Goal: Use online tool/utility: Utilize a website feature to perform a specific function

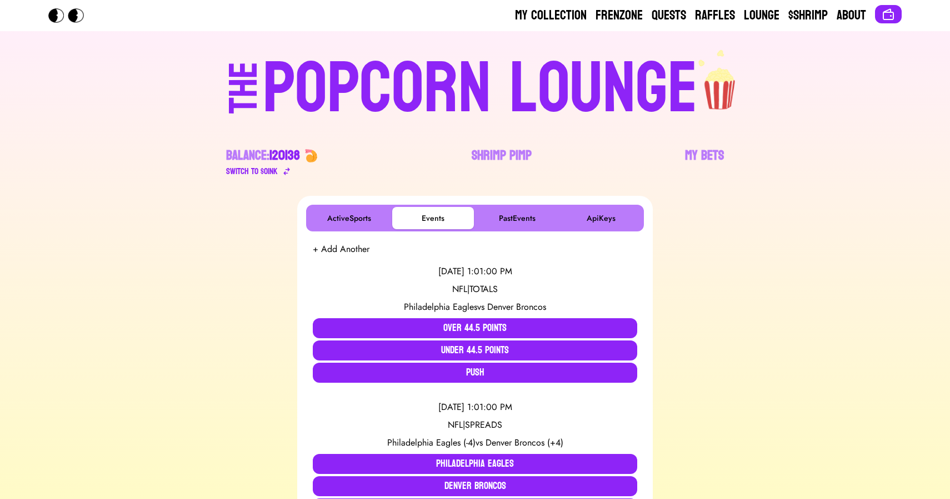
click at [456, 69] on div "POPCORN LOUNGE" at bounding box center [480, 88] width 435 height 71
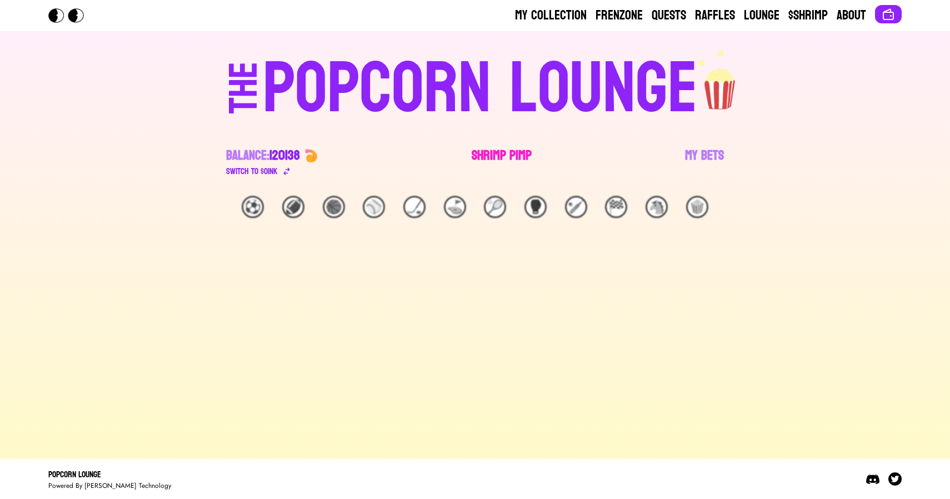
click at [502, 157] on link "Shrimp Pimp" at bounding box center [502, 162] width 60 height 31
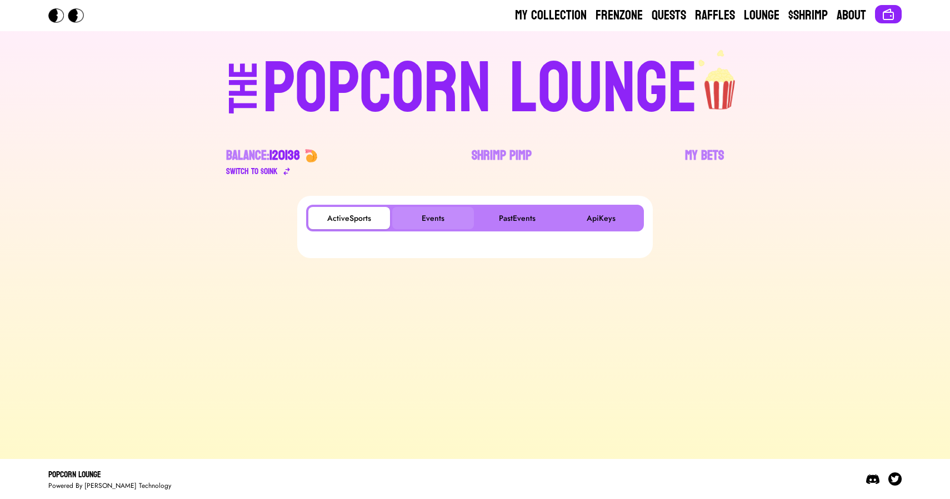
click at [428, 216] on button "Events" at bounding box center [433, 218] width 82 height 22
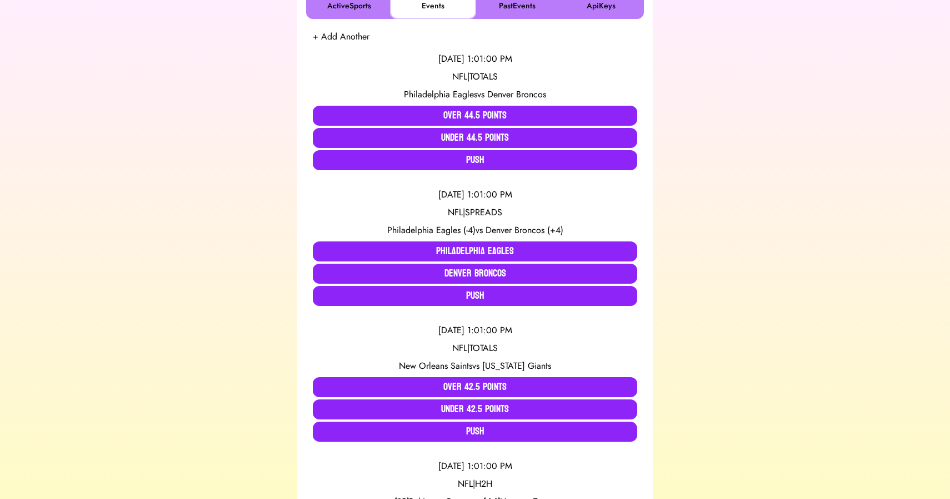
scroll to position [215, 0]
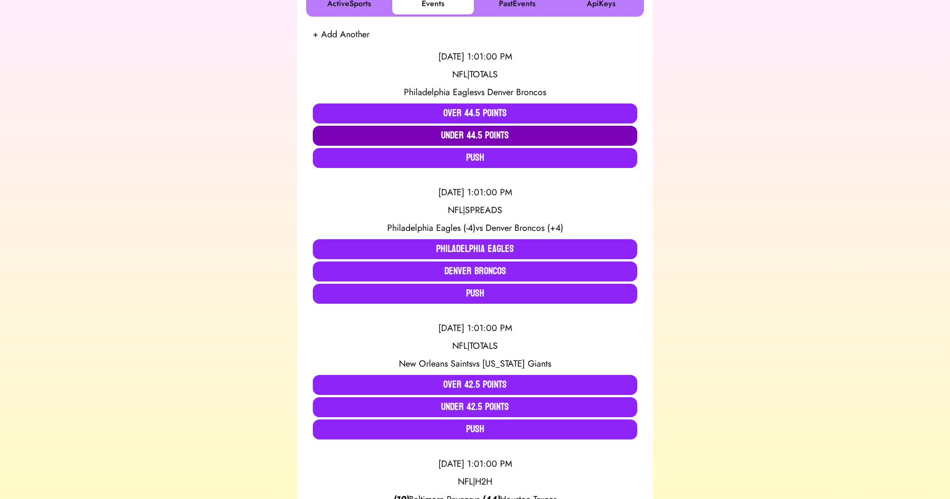
click at [458, 130] on button "Under 44.5 Points" at bounding box center [475, 136] width 325 height 20
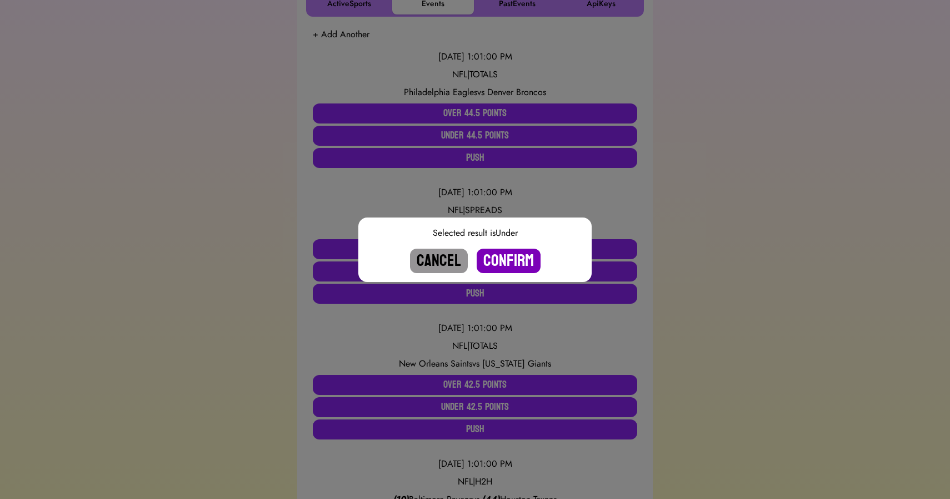
click at [501, 255] on button "Confirm" at bounding box center [509, 260] width 64 height 24
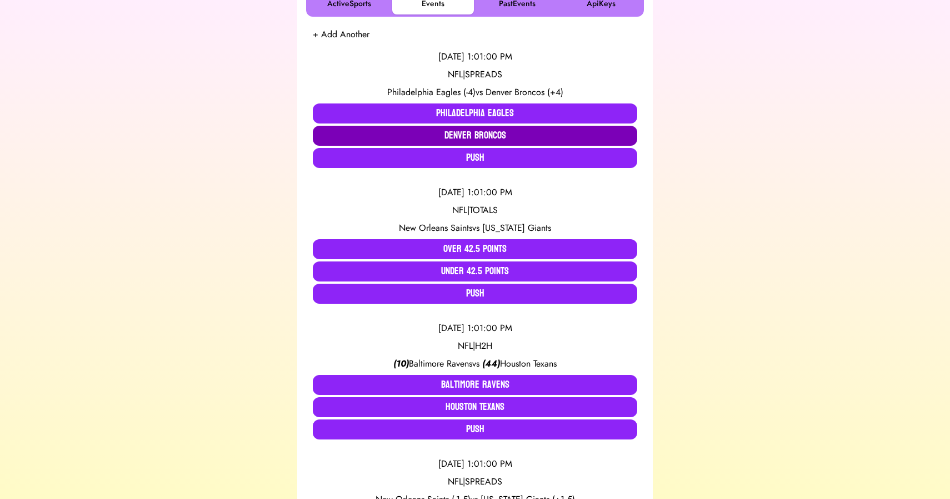
click at [464, 136] on button "Denver Broncos" at bounding box center [475, 136] width 325 height 20
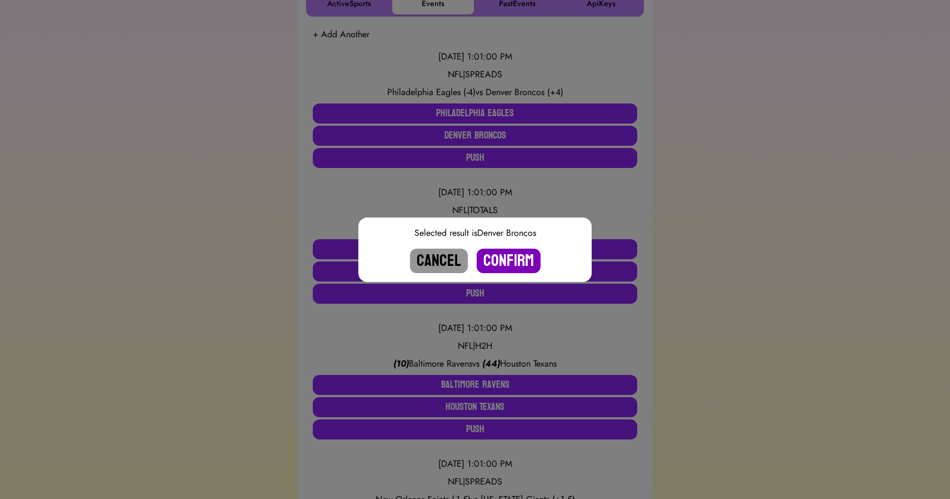
click at [510, 261] on button "Confirm" at bounding box center [509, 260] width 64 height 24
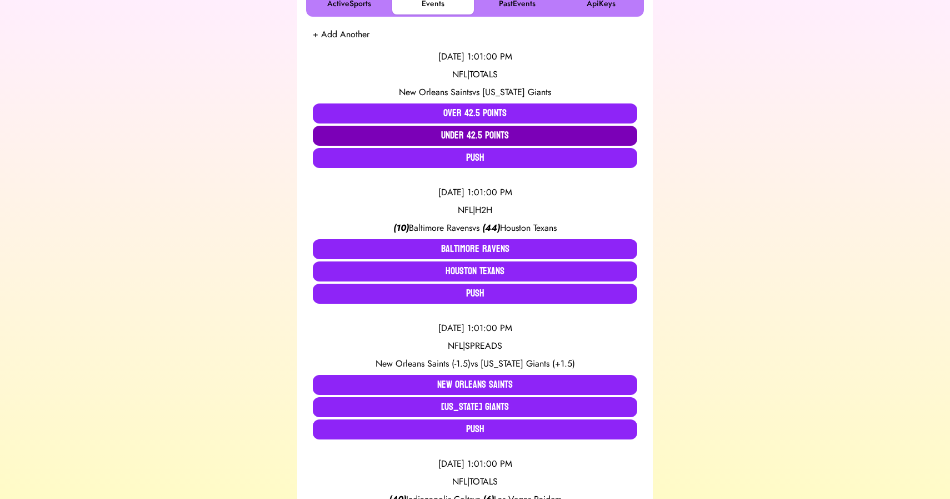
click at [503, 138] on button "Under 42.5 Points" at bounding box center [475, 136] width 325 height 20
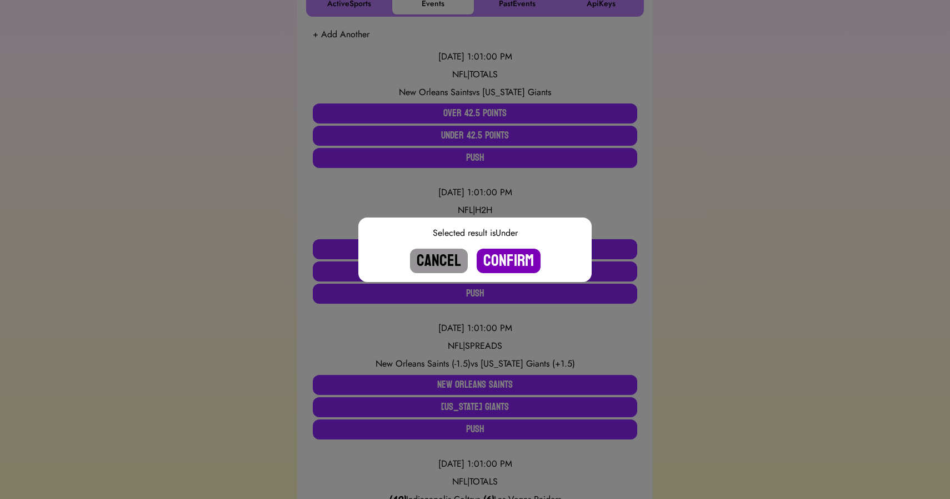
click at [525, 258] on button "Confirm" at bounding box center [509, 260] width 64 height 24
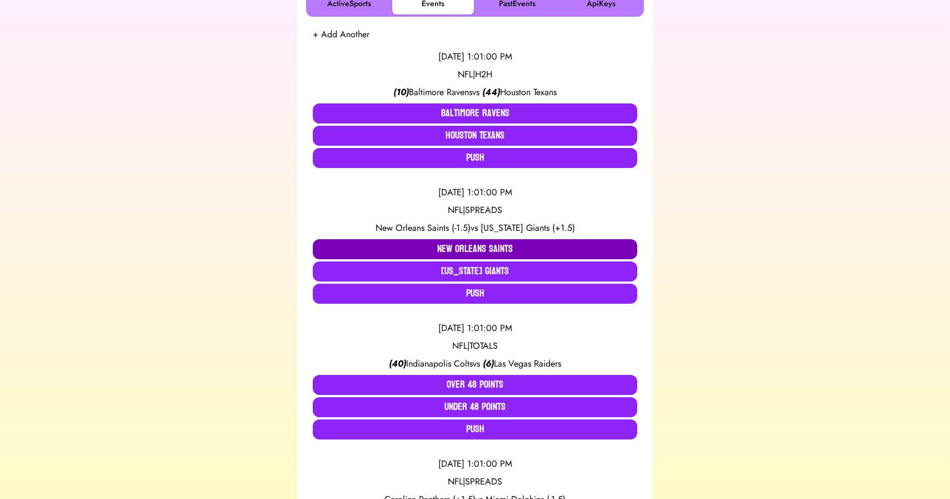
click at [454, 242] on button "New Orleans Saints" at bounding box center [475, 249] width 325 height 20
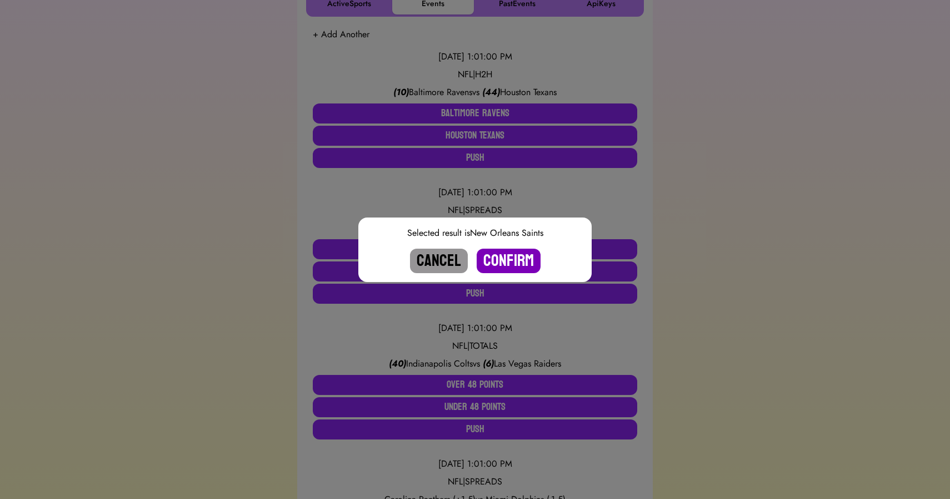
click at [504, 255] on button "Confirm" at bounding box center [509, 260] width 64 height 24
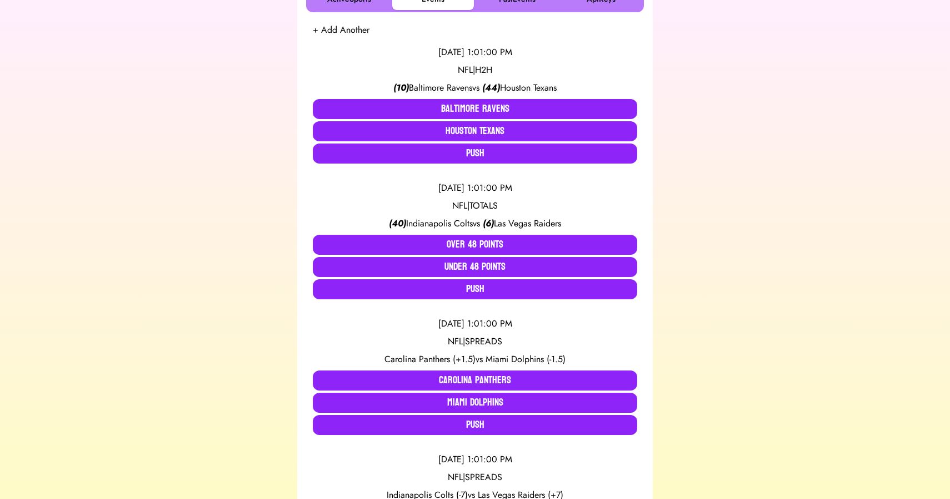
scroll to position [220, 0]
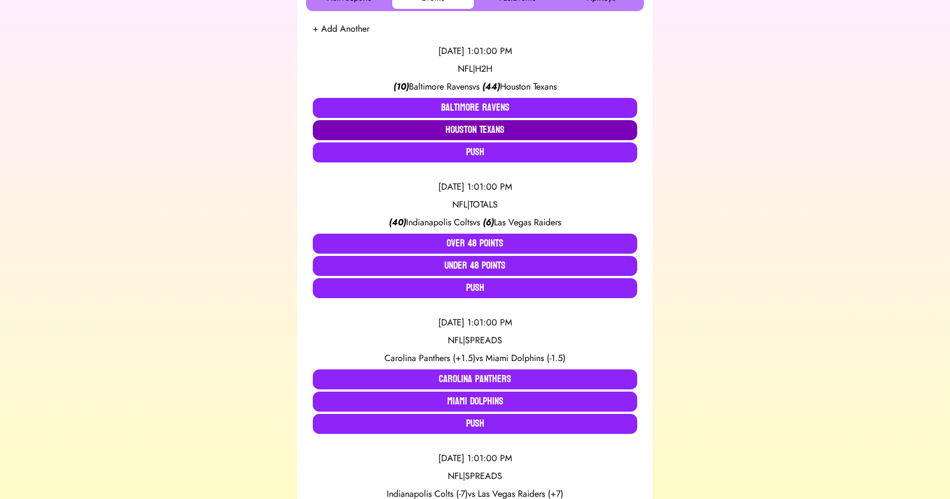
click at [469, 128] on button "Houston Texans" at bounding box center [475, 130] width 325 height 20
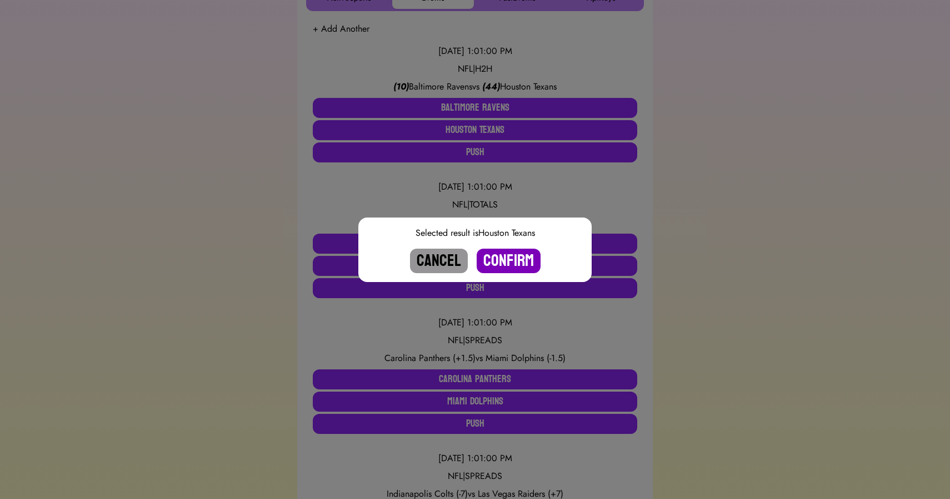
click at [509, 254] on button "Confirm" at bounding box center [509, 260] width 64 height 24
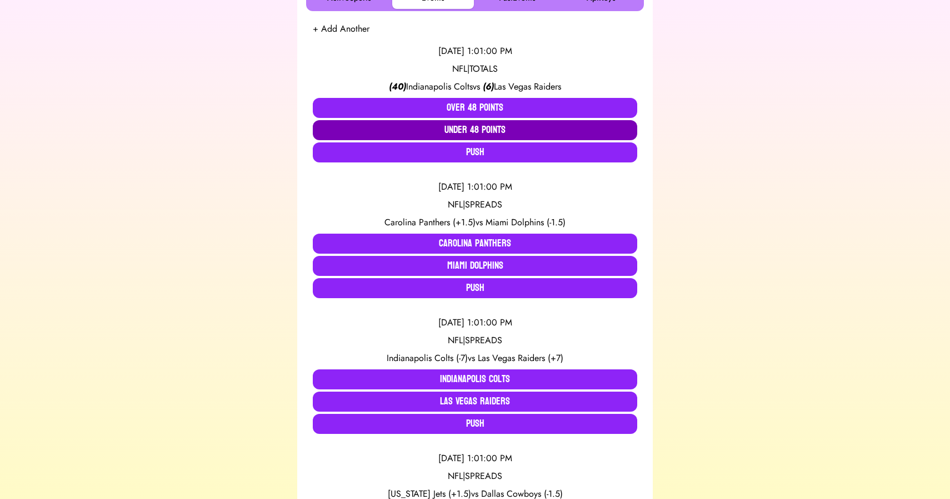
click at [476, 130] on button "Under 48 Points" at bounding box center [475, 130] width 325 height 20
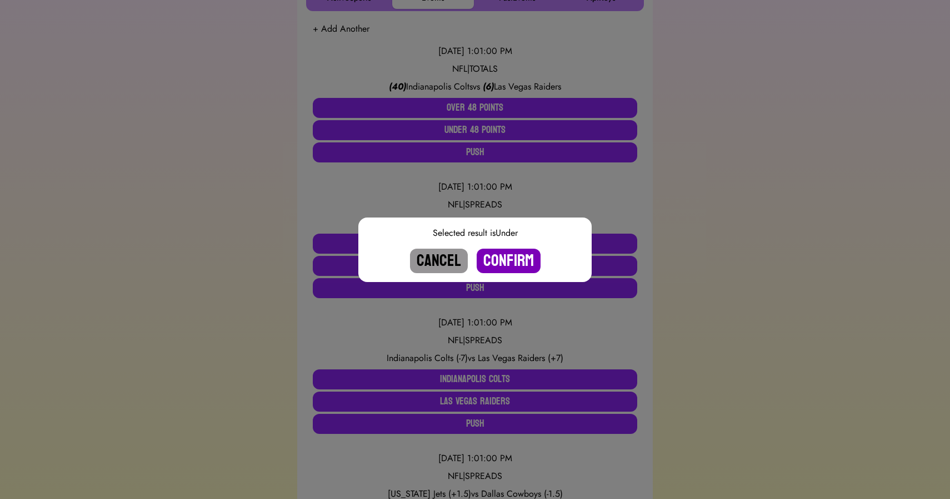
click at [507, 254] on button "Confirm" at bounding box center [509, 260] width 64 height 24
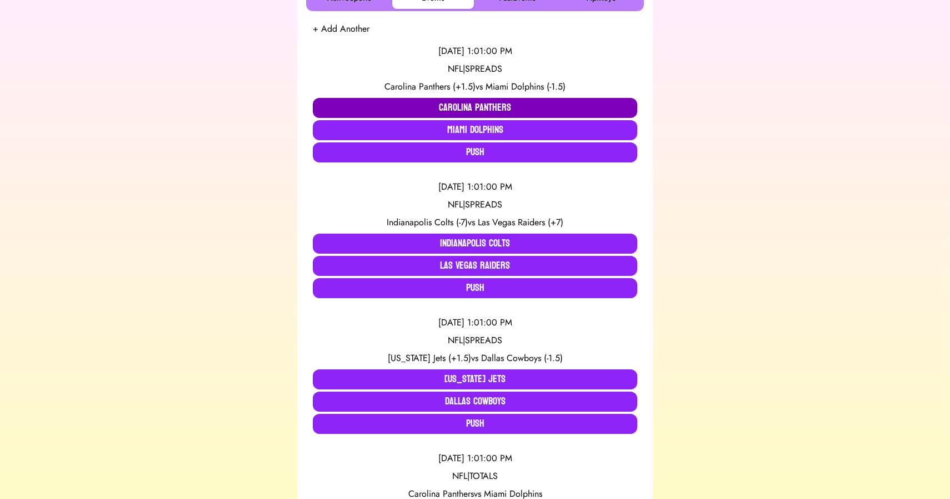
click at [363, 111] on button "Carolina Panthers" at bounding box center [475, 108] width 325 height 20
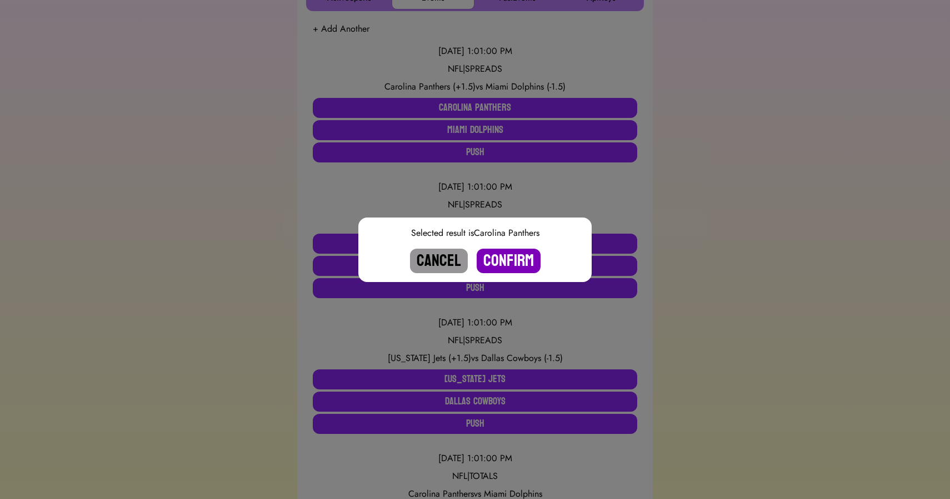
click at [504, 253] on button "Confirm" at bounding box center [509, 260] width 64 height 24
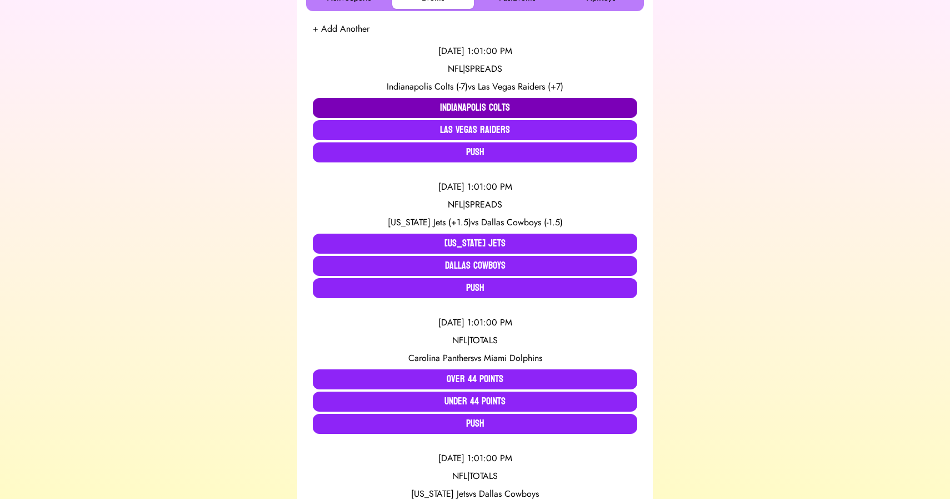
click at [398, 104] on button "Indianapolis Colts" at bounding box center [475, 108] width 325 height 20
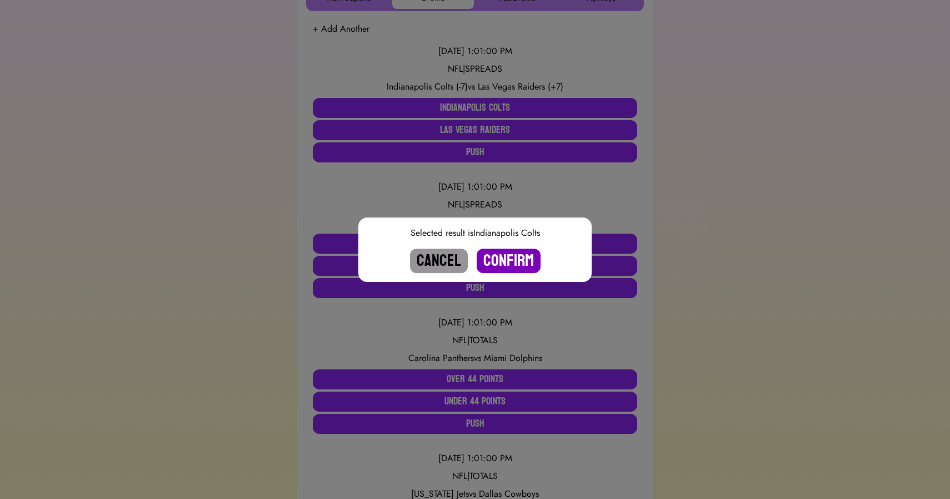
click at [502, 259] on button "Confirm" at bounding box center [509, 260] width 64 height 24
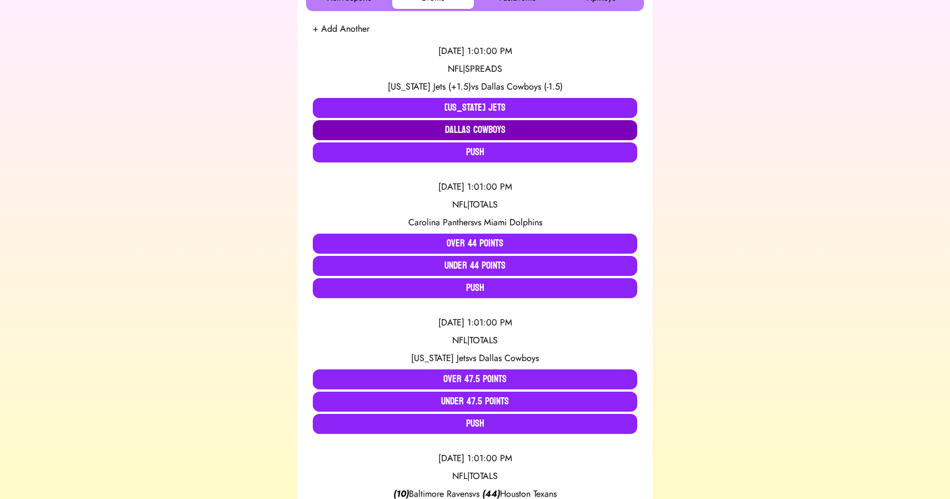
click at [471, 132] on button "Dallas Cowboys" at bounding box center [475, 130] width 325 height 20
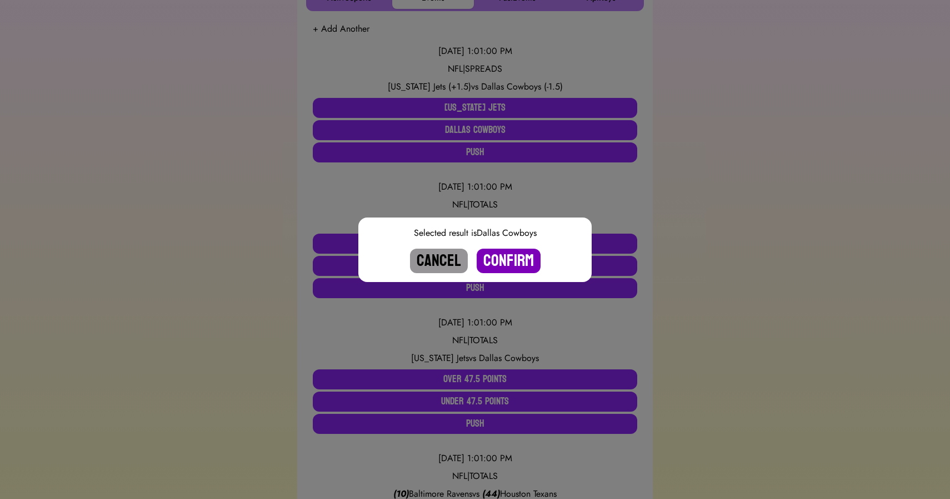
click at [509, 261] on button "Confirm" at bounding box center [509, 260] width 64 height 24
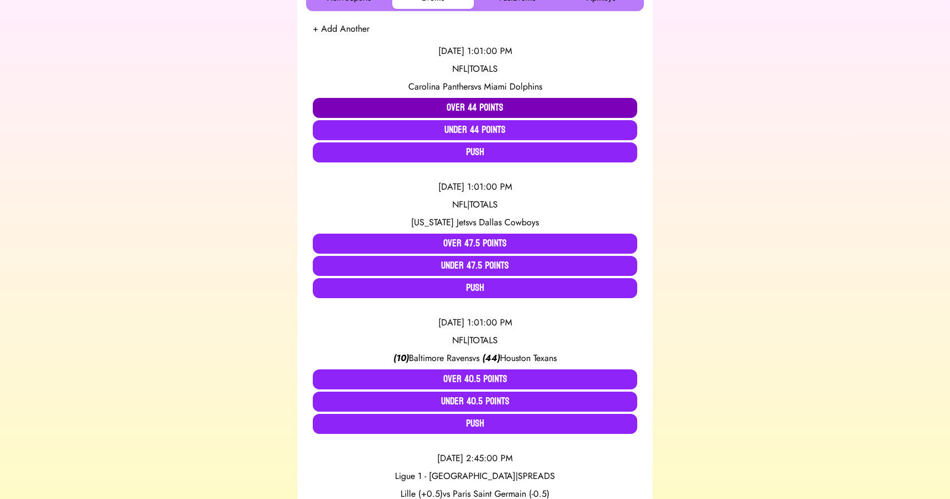
click at [449, 113] on button "Over 44 Points" at bounding box center [475, 108] width 325 height 20
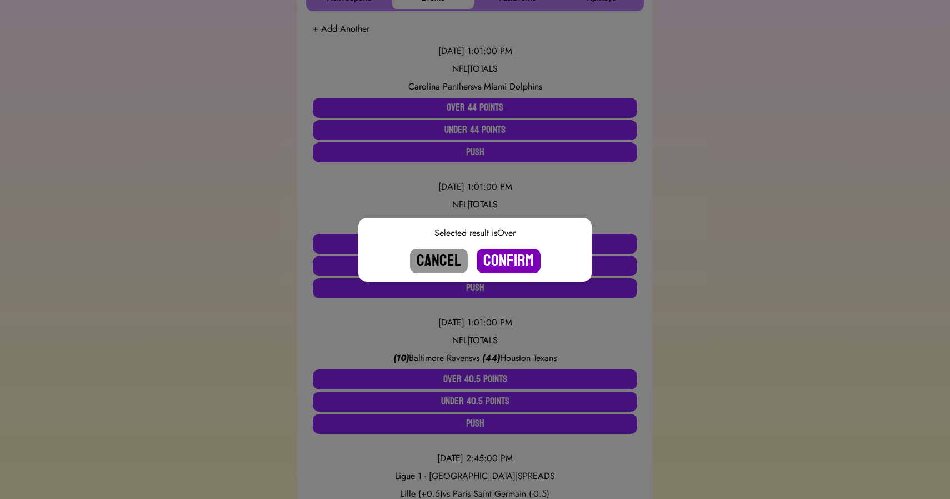
click at [512, 254] on button "Confirm" at bounding box center [509, 260] width 64 height 24
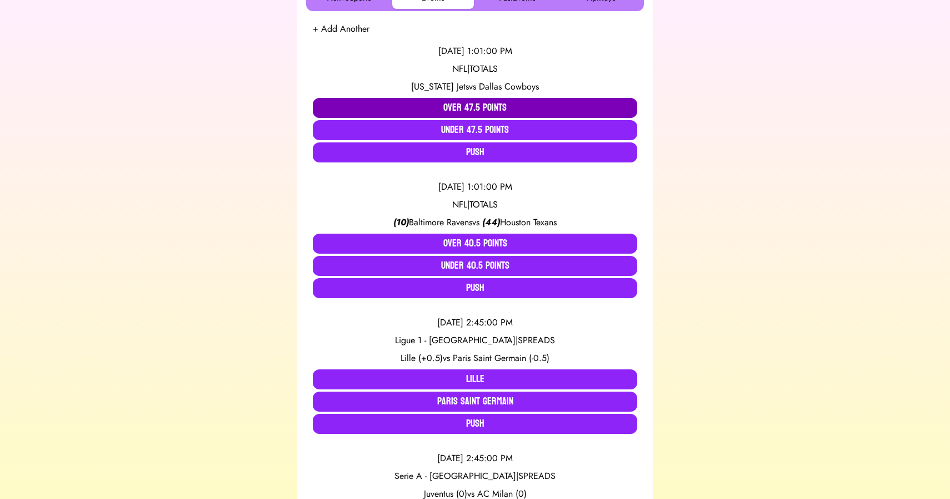
click at [469, 109] on button "Over 47.5 Points" at bounding box center [475, 108] width 325 height 20
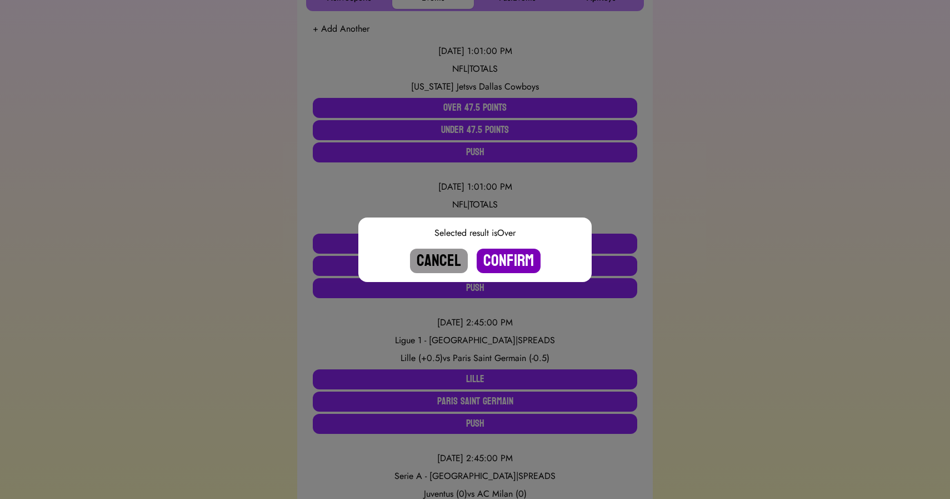
click at [514, 262] on button "Confirm" at bounding box center [509, 260] width 64 height 24
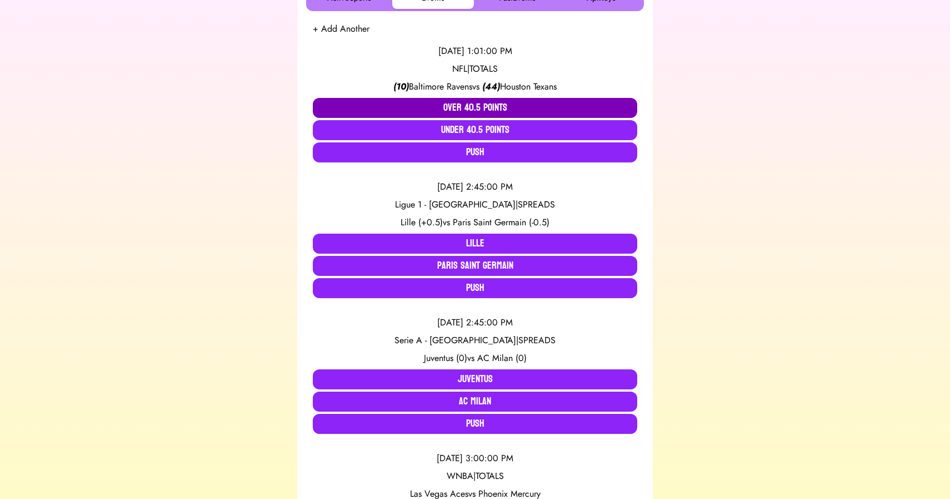
click at [467, 106] on button "Over 40.5 Points" at bounding box center [475, 108] width 325 height 20
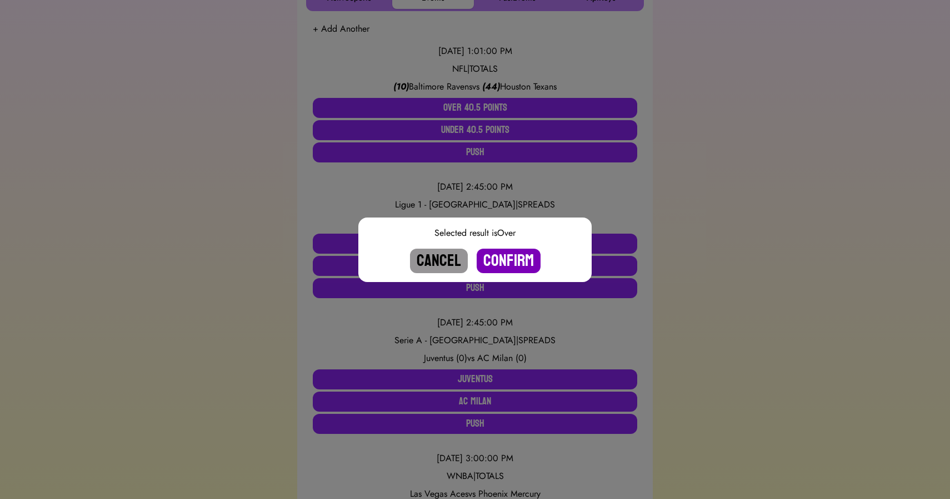
click at [506, 260] on button "Confirm" at bounding box center [509, 260] width 64 height 24
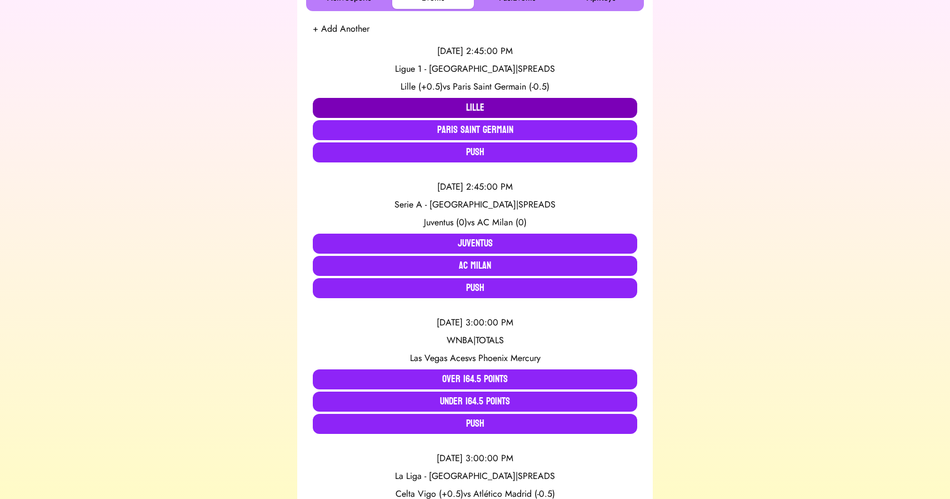
click at [439, 105] on button "Lille" at bounding box center [475, 108] width 325 height 20
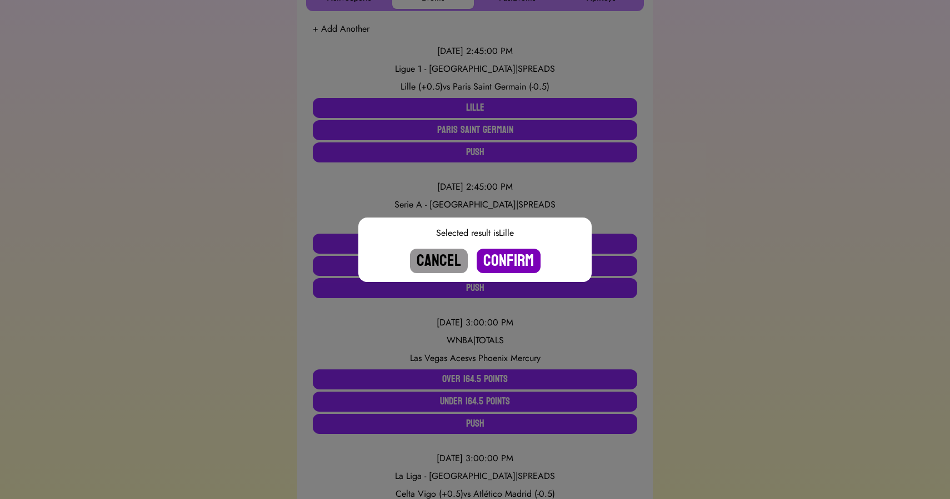
click at [501, 258] on button "Confirm" at bounding box center [509, 260] width 64 height 24
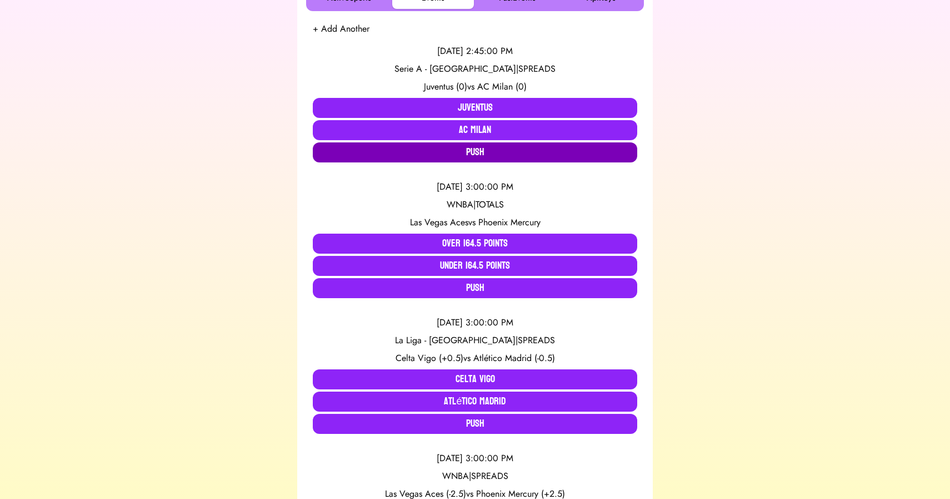
click at [468, 149] on button "Push" at bounding box center [475, 152] width 325 height 20
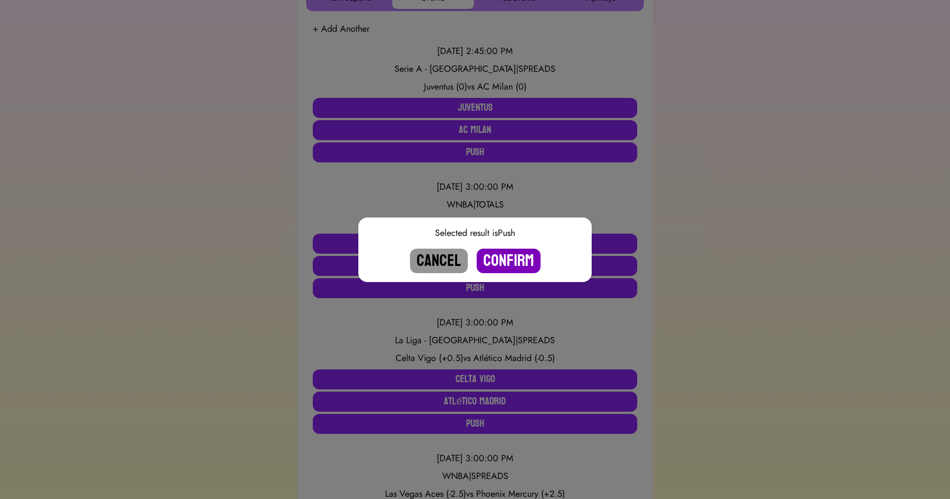
click at [503, 255] on button "Confirm" at bounding box center [509, 260] width 64 height 24
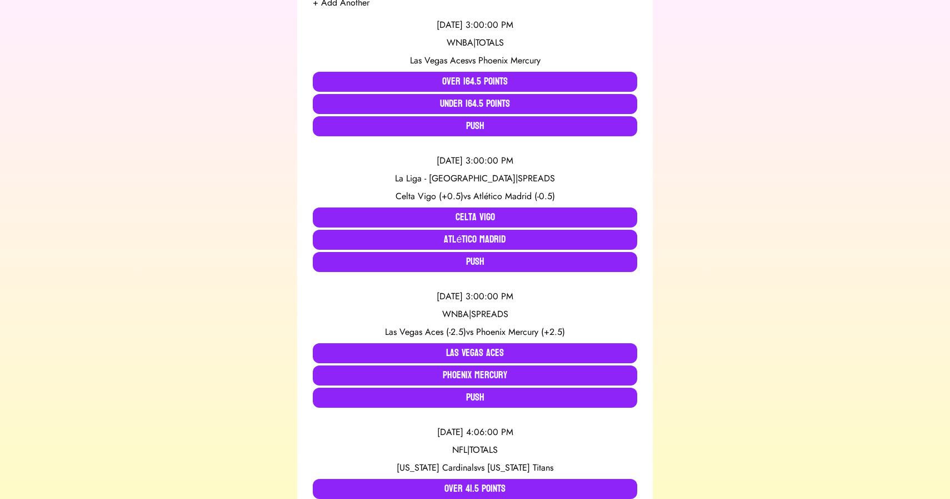
scroll to position [258, 0]
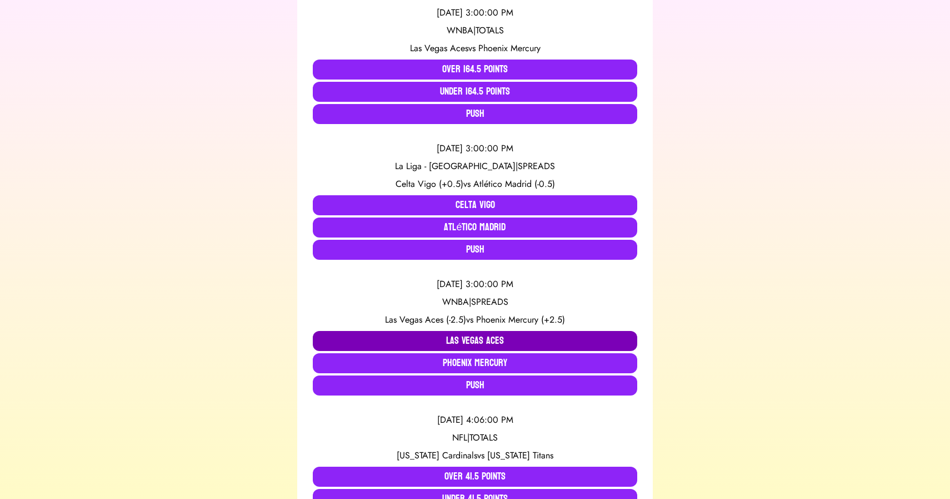
click at [369, 332] on button "Las Vegas Aces" at bounding box center [475, 341] width 325 height 20
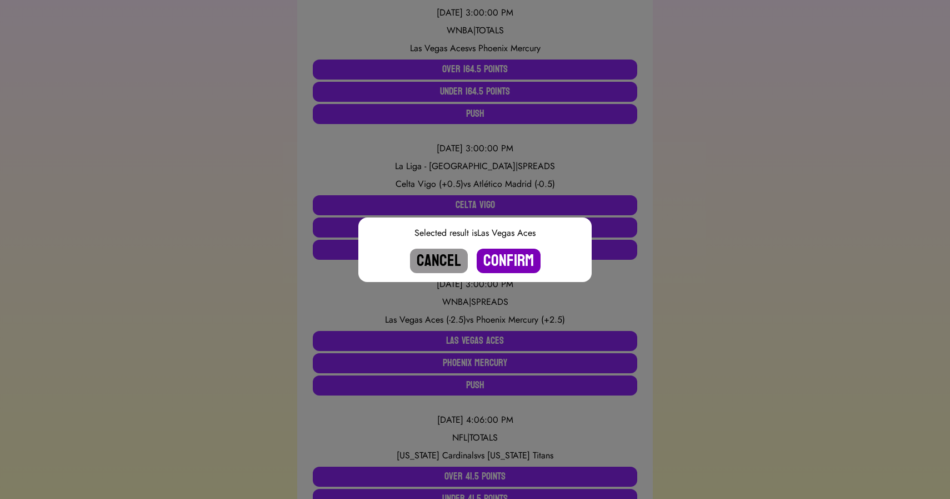
click at [500, 254] on button "Confirm" at bounding box center [509, 260] width 64 height 24
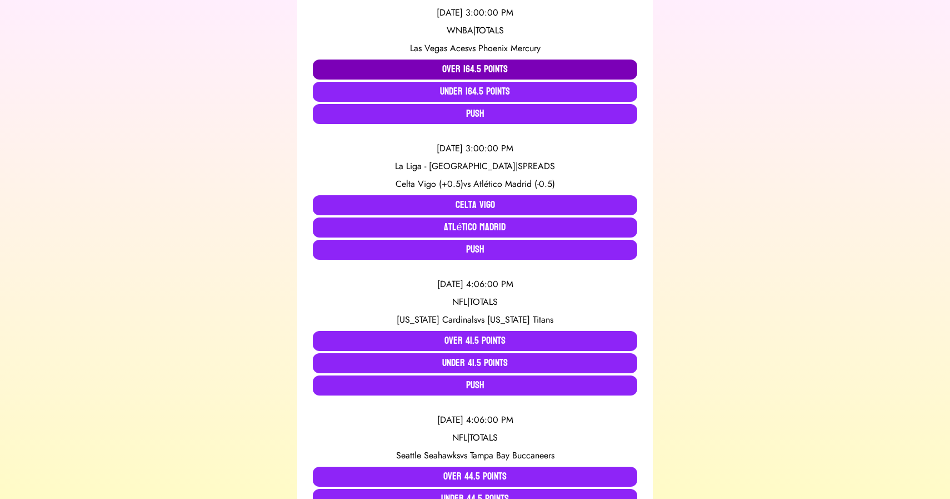
click at [419, 67] on button "Over 164.5 Points" at bounding box center [475, 69] width 325 height 20
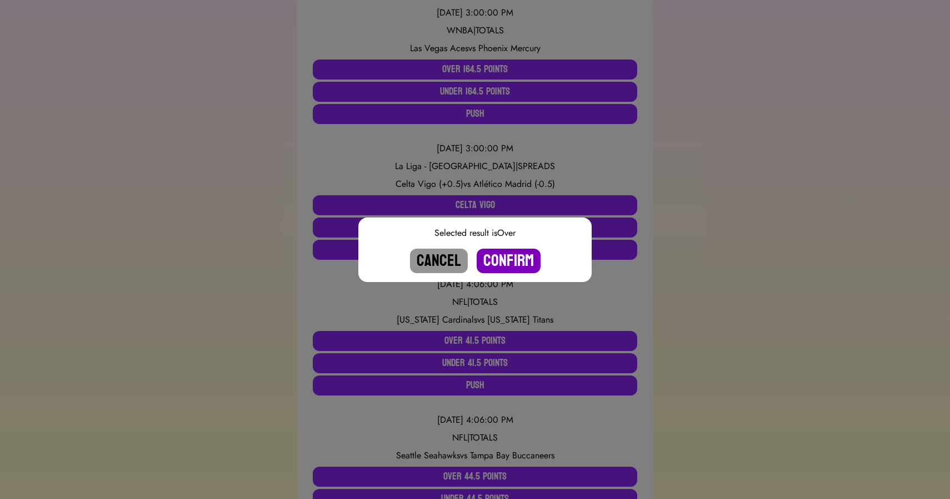
click at [507, 260] on button "Confirm" at bounding box center [509, 260] width 64 height 24
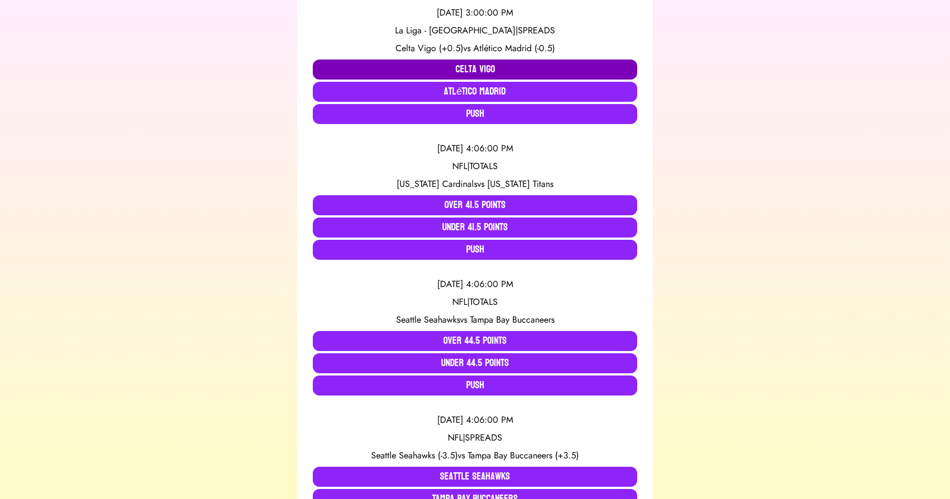
click at [416, 68] on button "Celta Vigo" at bounding box center [475, 69] width 325 height 20
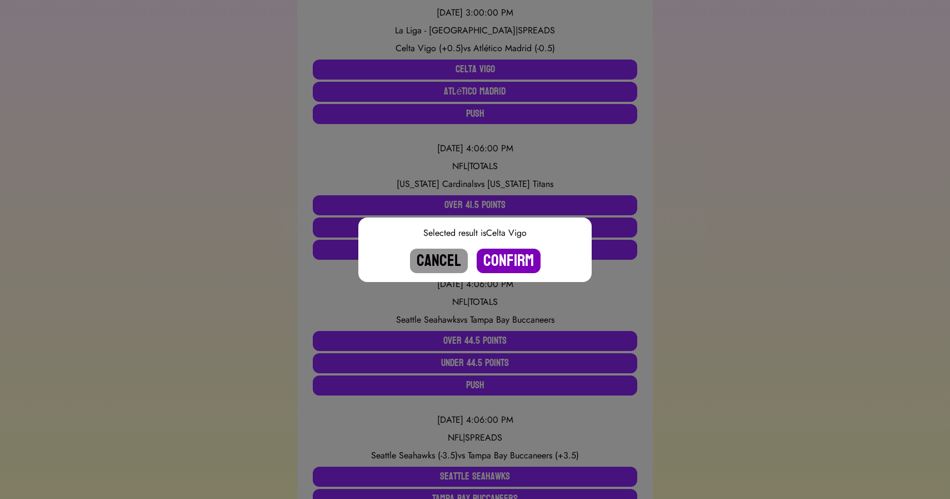
click at [503, 257] on button "Confirm" at bounding box center [509, 260] width 64 height 24
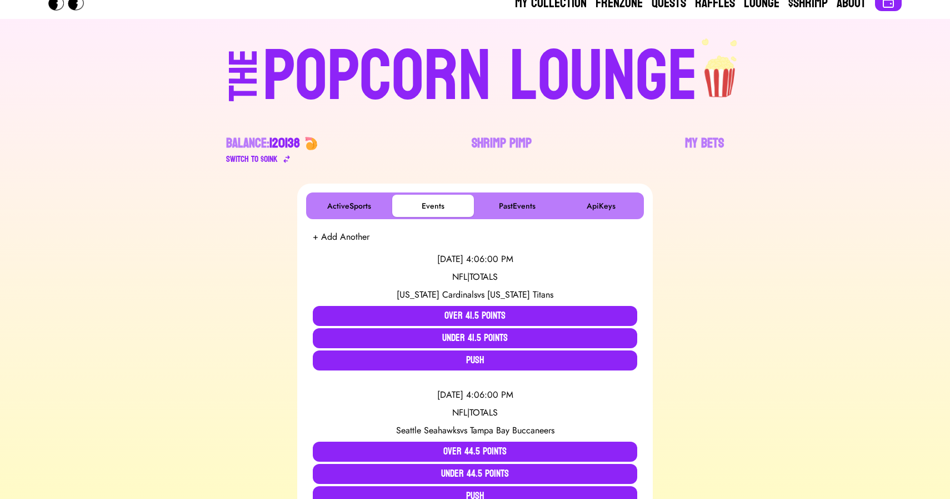
scroll to position [0, 0]
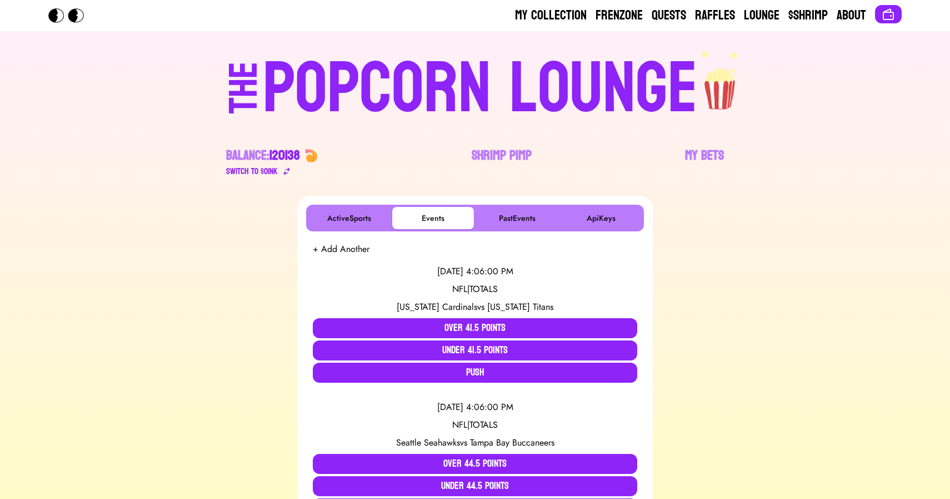
click at [335, 92] on div "POPCORN LOUNGE" at bounding box center [480, 88] width 435 height 71
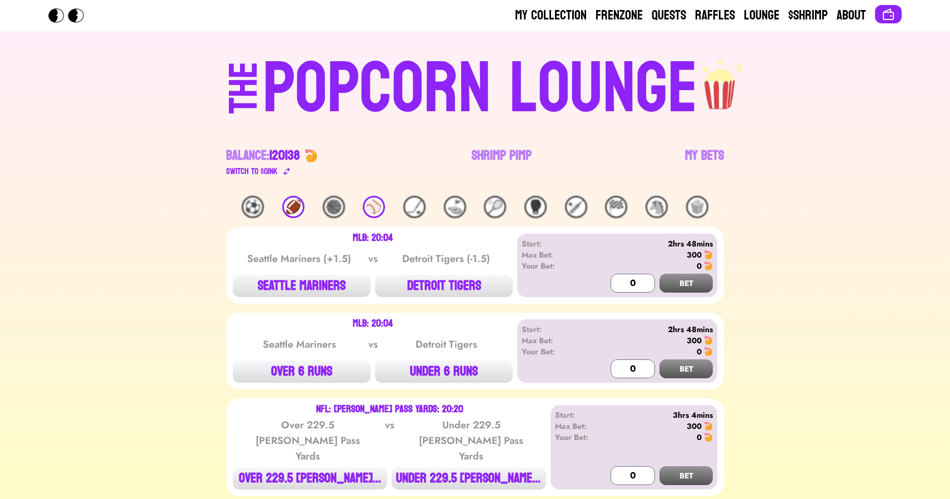
click at [295, 202] on div "🏈" at bounding box center [293, 207] width 22 height 22
